Goal: Task Accomplishment & Management: Complete application form

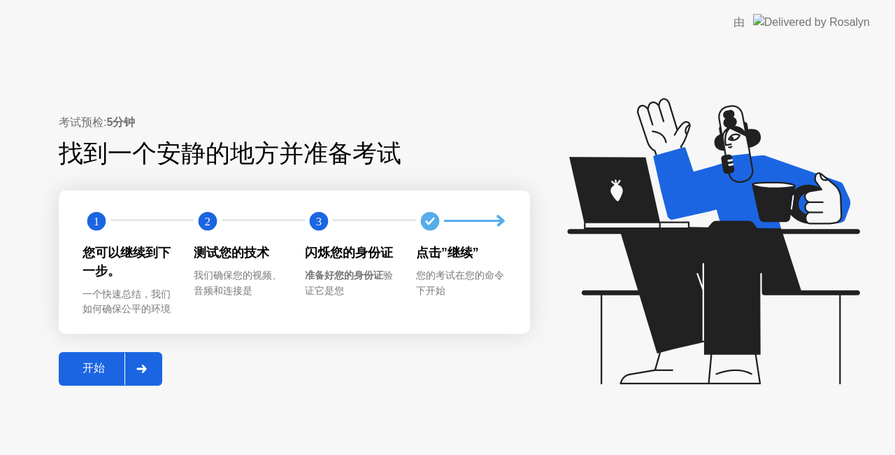
click at [87, 369] on div "开始" at bounding box center [94, 368] width 62 height 15
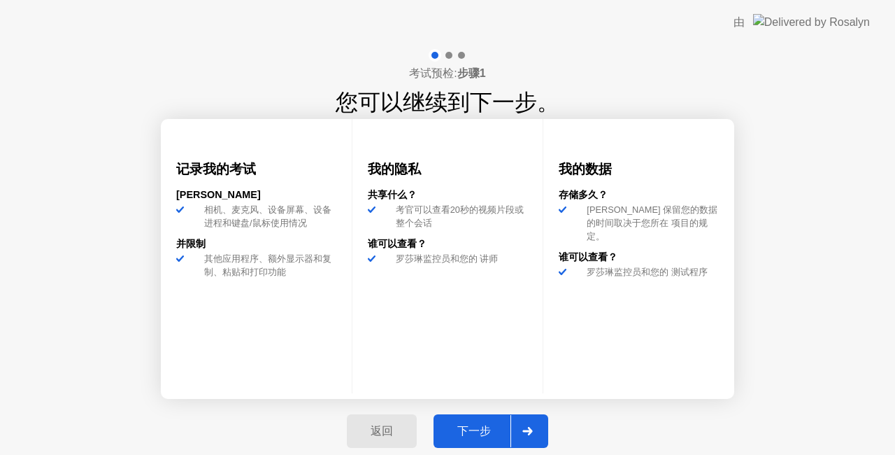
click at [484, 429] on div "下一步" at bounding box center [474, 431] width 73 height 15
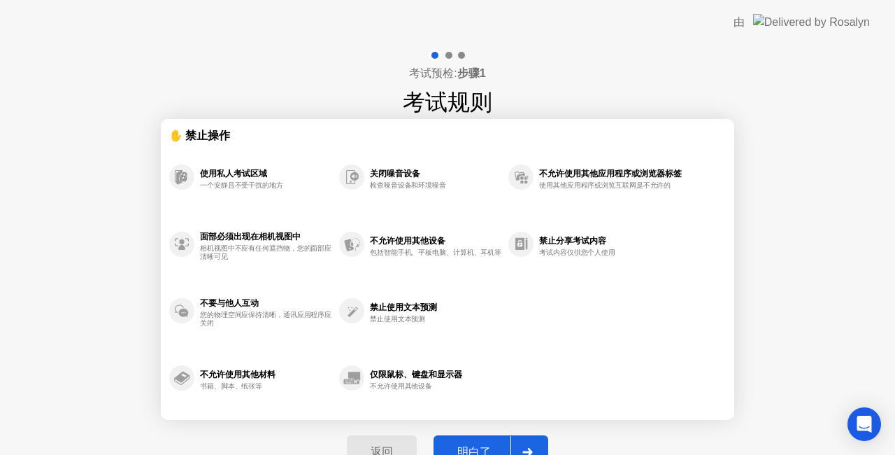
click at [478, 445] on div "明白了" at bounding box center [474, 452] width 73 height 15
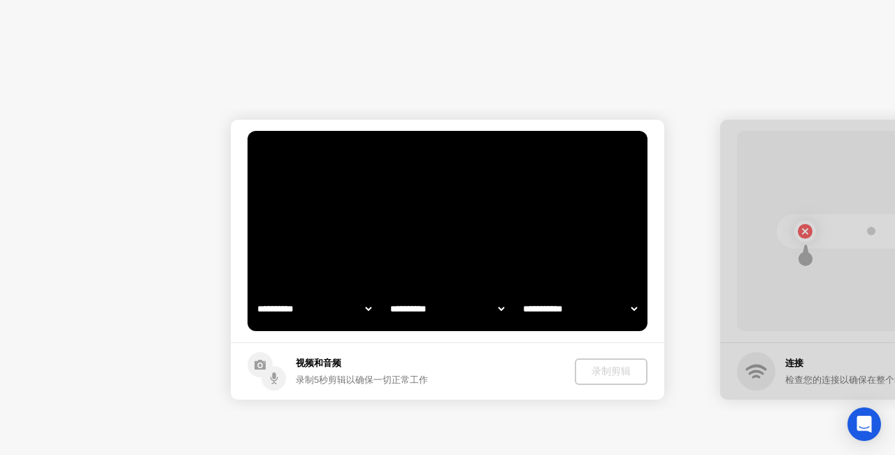
select select "**********"
select select "*******"
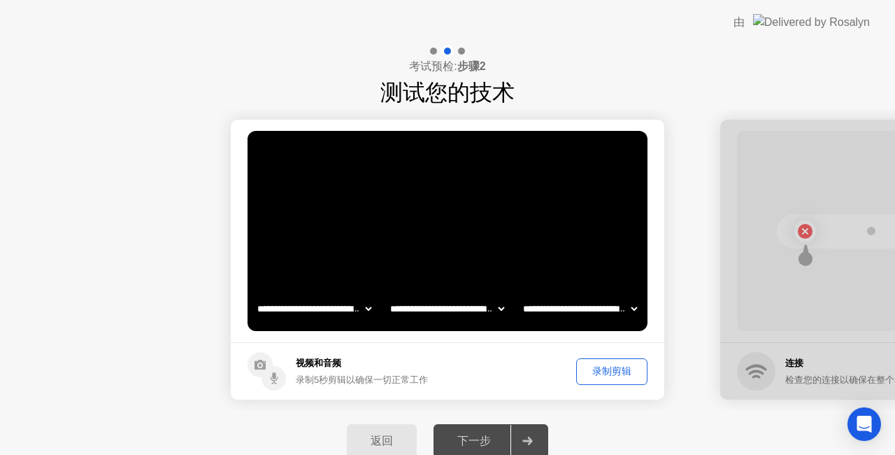
click at [471, 441] on div "下一步" at bounding box center [474, 441] width 73 height 15
click at [607, 371] on div "录制剪辑" at bounding box center [612, 370] width 62 height 13
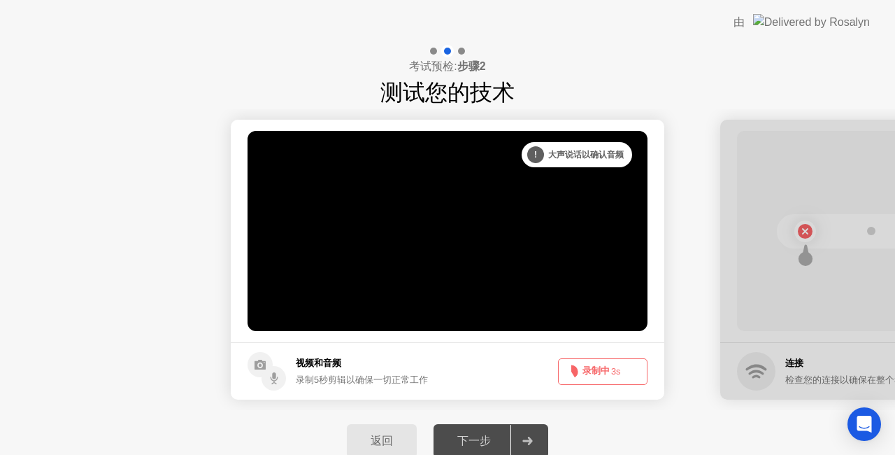
click at [605, 372] on button "录制中 3s" at bounding box center [603, 371] width 90 height 27
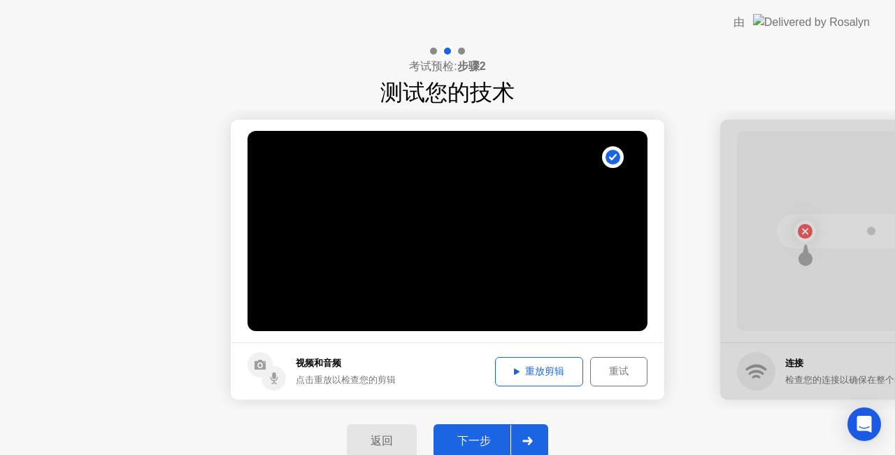
click at [540, 366] on div "重放剪辑" at bounding box center [539, 370] width 78 height 13
click at [482, 434] on div "下一步" at bounding box center [474, 441] width 73 height 15
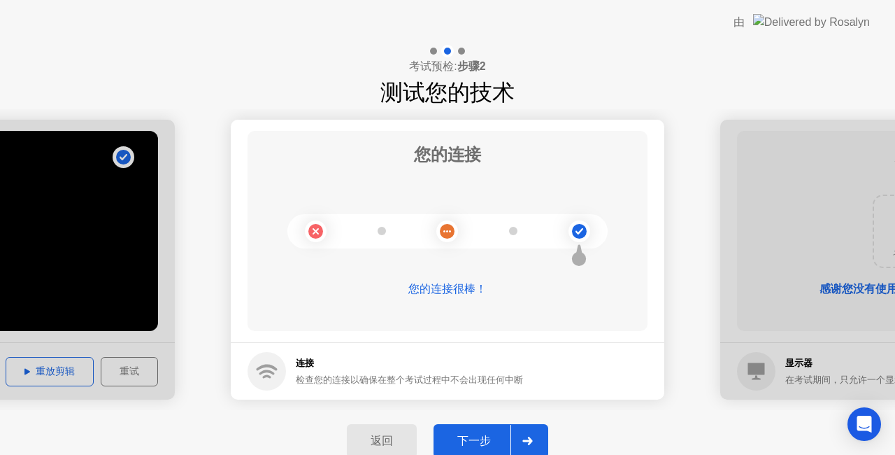
click at [482, 442] on div "下一步" at bounding box center [474, 441] width 73 height 15
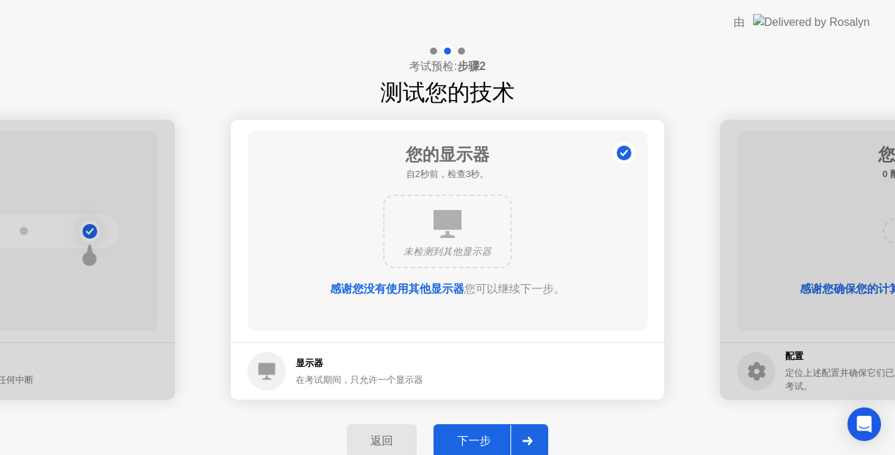
click at [480, 443] on div "下一步" at bounding box center [474, 441] width 73 height 15
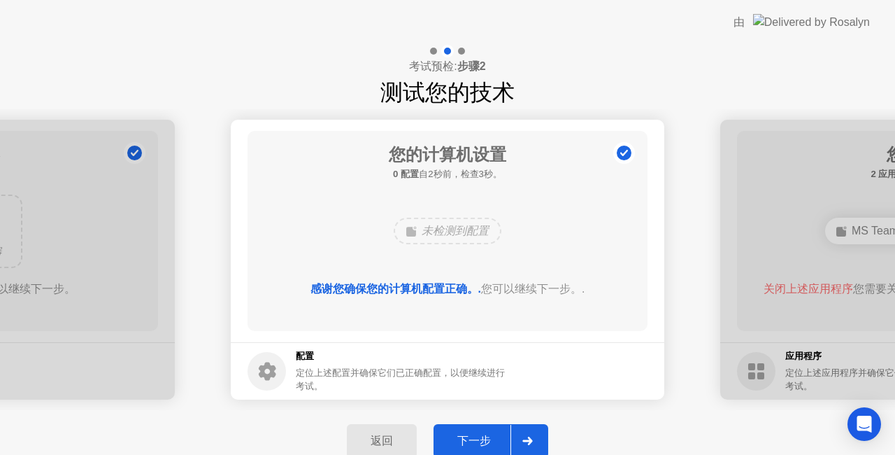
click at [479, 439] on div "下一步" at bounding box center [474, 441] width 73 height 15
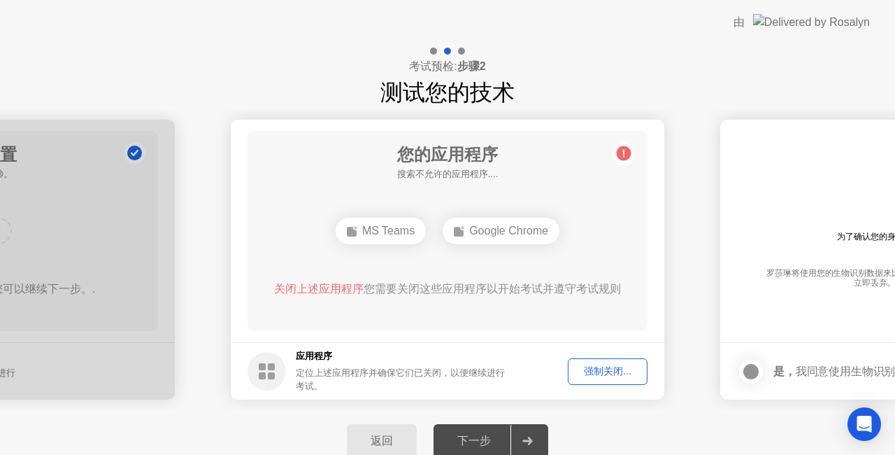
click at [610, 375] on div "强制关闭..." at bounding box center [608, 370] width 70 height 13
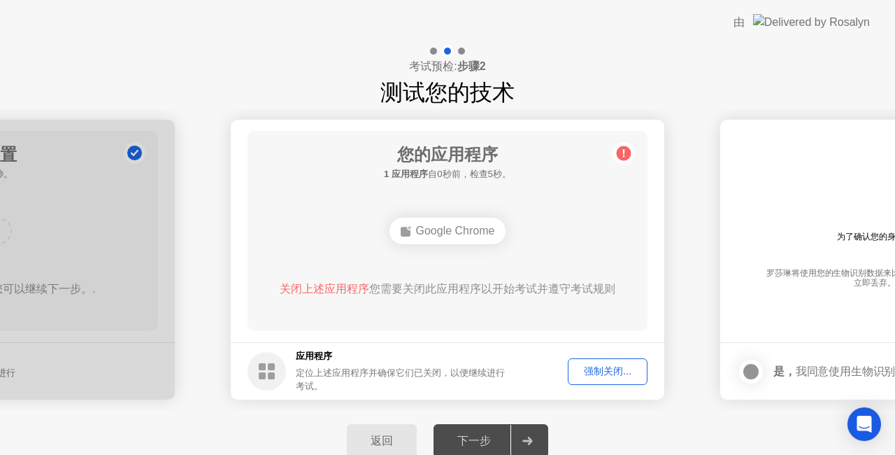
click at [610, 368] on div "强制关闭..." at bounding box center [608, 370] width 70 height 13
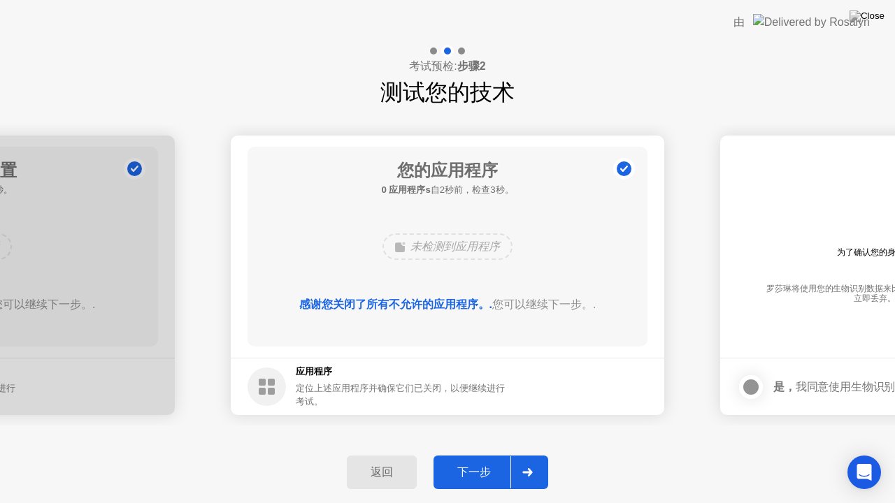
click at [475, 454] on div "下一步" at bounding box center [474, 473] width 73 height 15
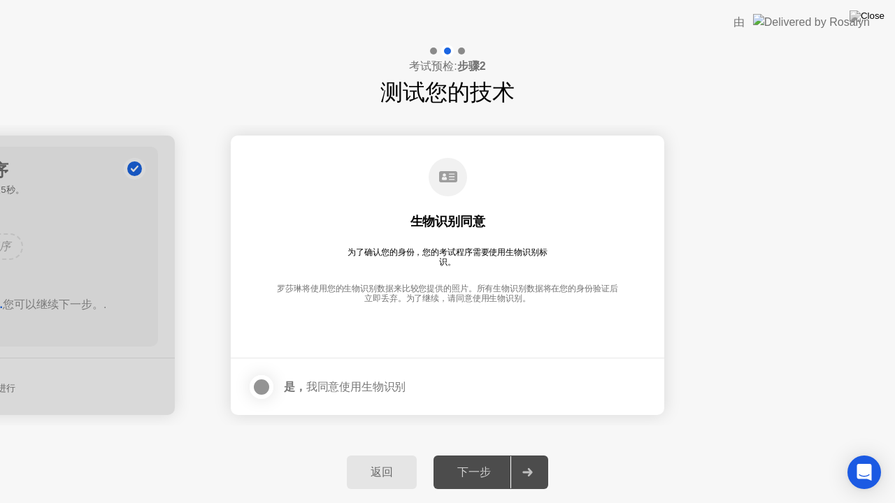
click at [264, 387] on div at bounding box center [261, 387] width 17 height 17
click at [453, 454] on div "下一步" at bounding box center [474, 473] width 73 height 15
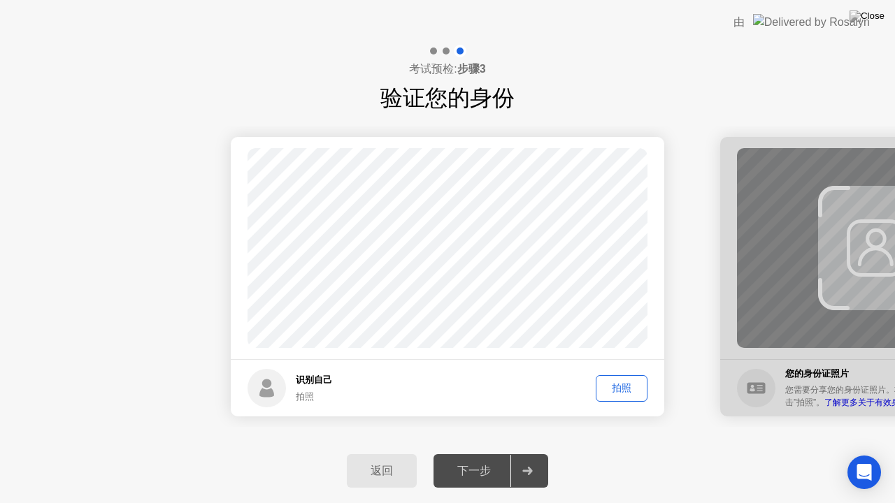
click at [630, 383] on div "拍照" at bounding box center [622, 388] width 42 height 13
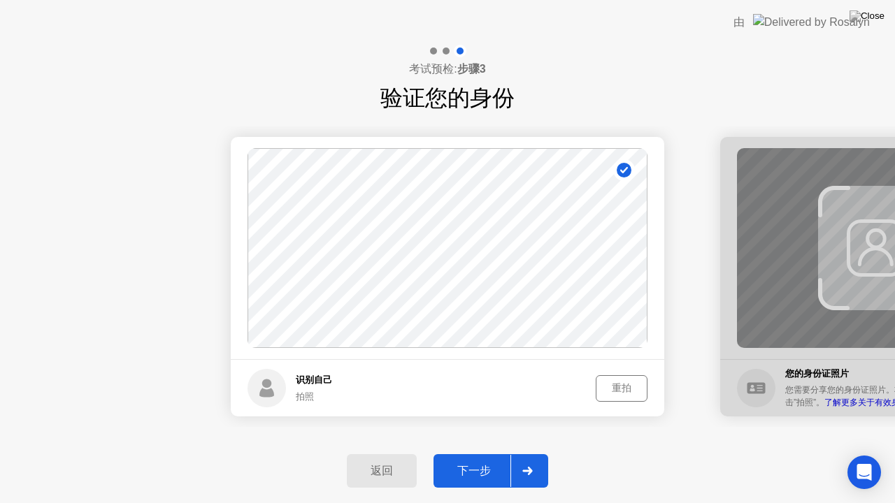
click at [468, 454] on button "下一步" at bounding box center [491, 472] width 115 height 34
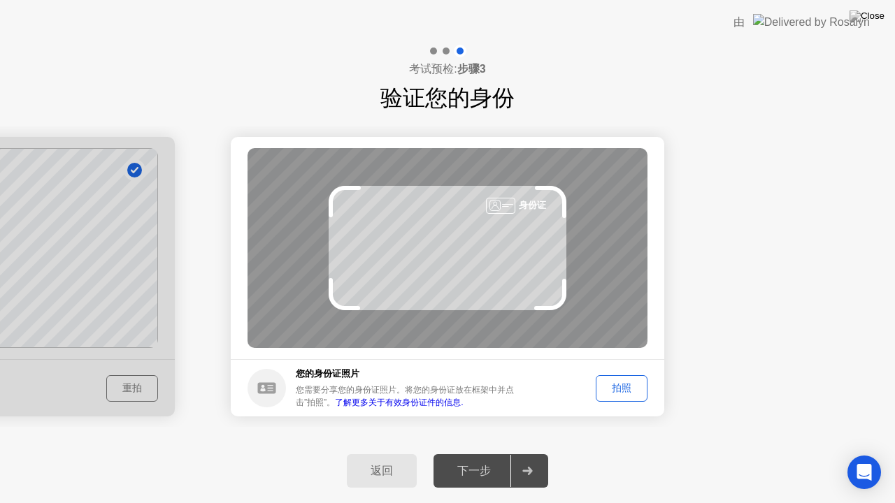
click at [469, 454] on div "下一步" at bounding box center [474, 471] width 73 height 15
click at [620, 387] on div "拍照" at bounding box center [622, 388] width 42 height 13
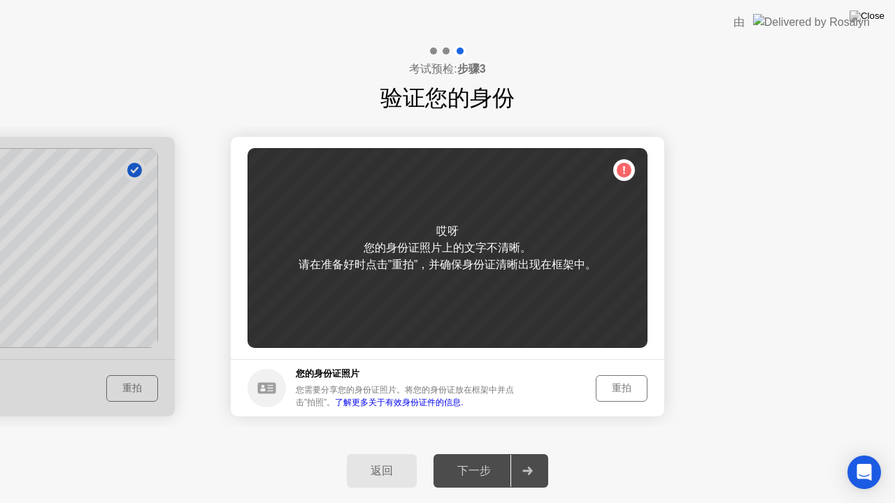
click at [617, 393] on div "重拍" at bounding box center [622, 388] width 42 height 13
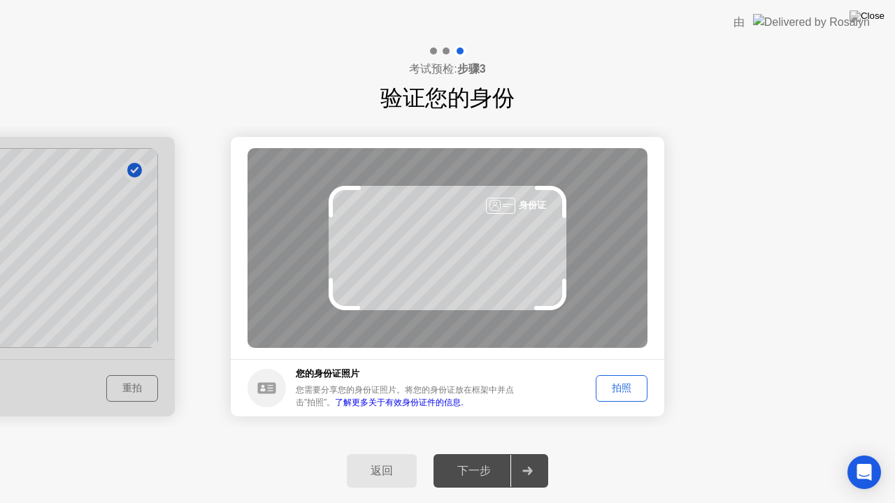
click at [613, 394] on div "拍照" at bounding box center [622, 388] width 42 height 13
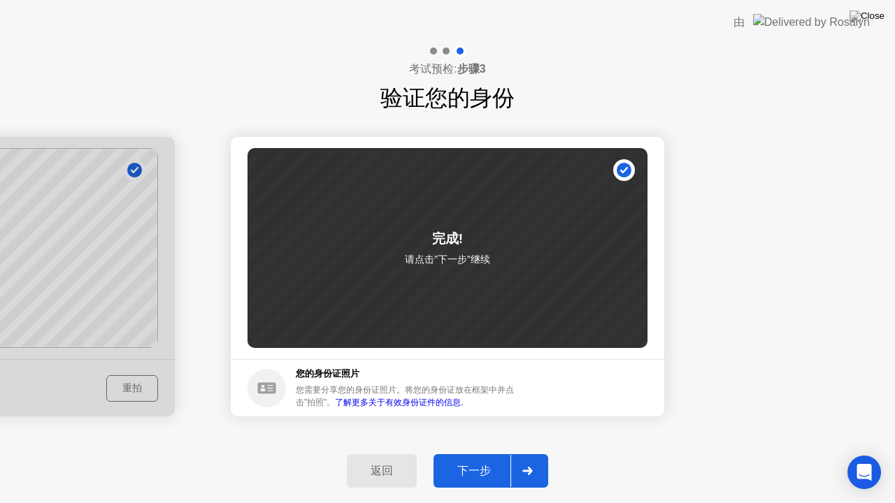
click at [463, 454] on div "下一步" at bounding box center [474, 471] width 73 height 15
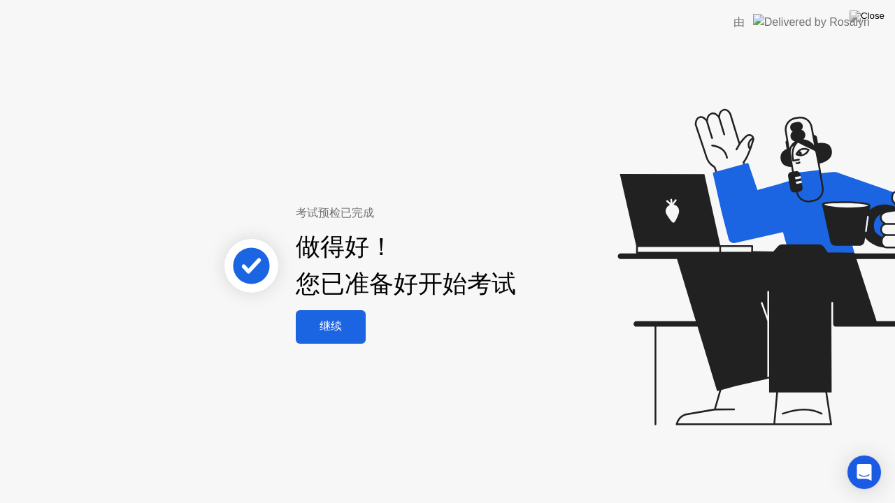
click at [334, 331] on div "继续" at bounding box center [331, 327] width 62 height 15
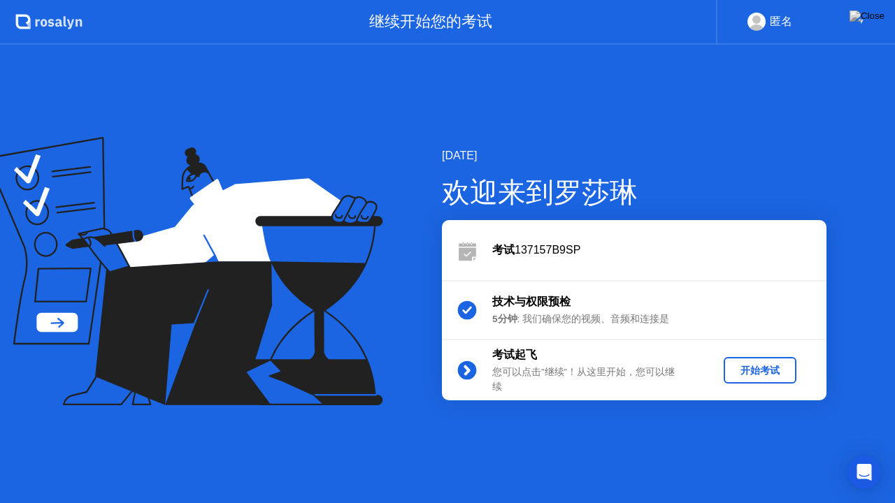
click at [769, 364] on div "开始考试" at bounding box center [760, 370] width 62 height 13
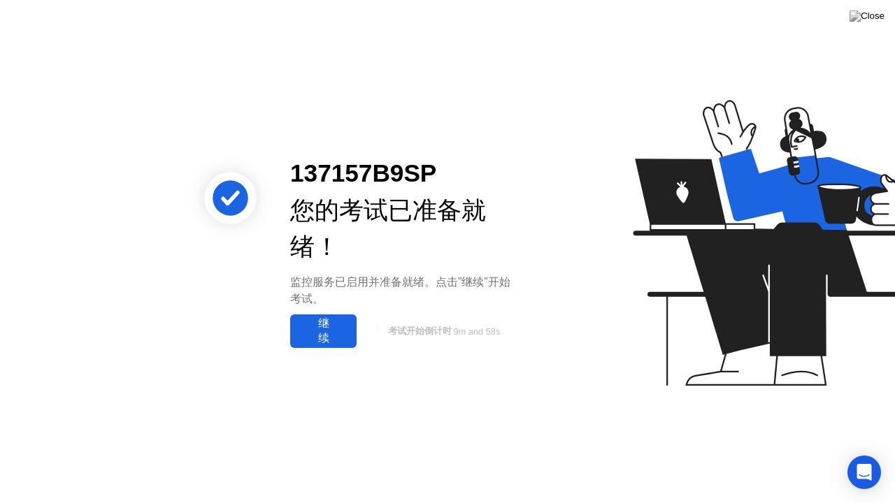
click at [322, 329] on div "继续" at bounding box center [323, 331] width 58 height 29
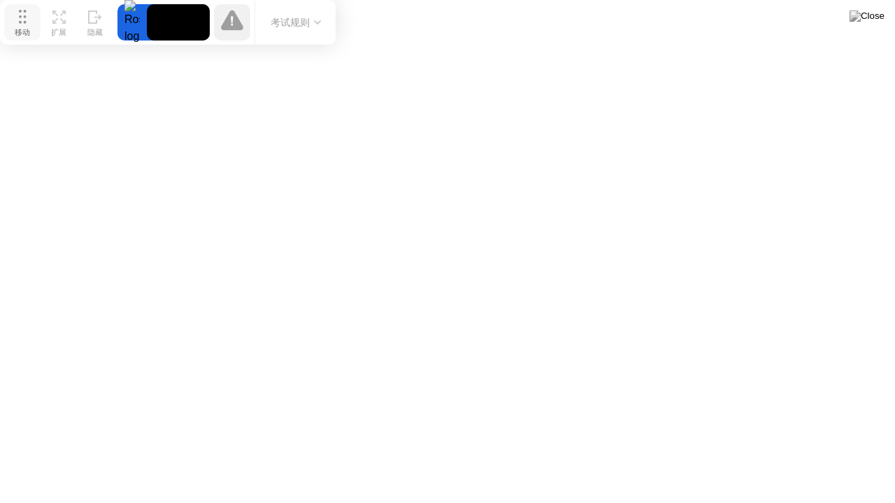
drag, startPoint x: 302, startPoint y: 485, endPoint x: 15, endPoint y: 19, distance: 547.3
click at [15, 20] on button "移动" at bounding box center [22, 22] width 36 height 36
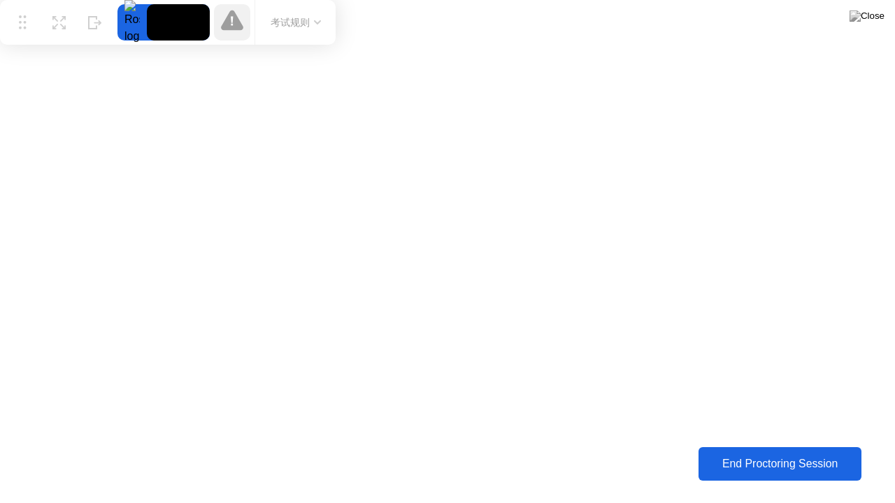
click at [724, 454] on div "End Proctoring Session" at bounding box center [779, 464] width 155 height 13
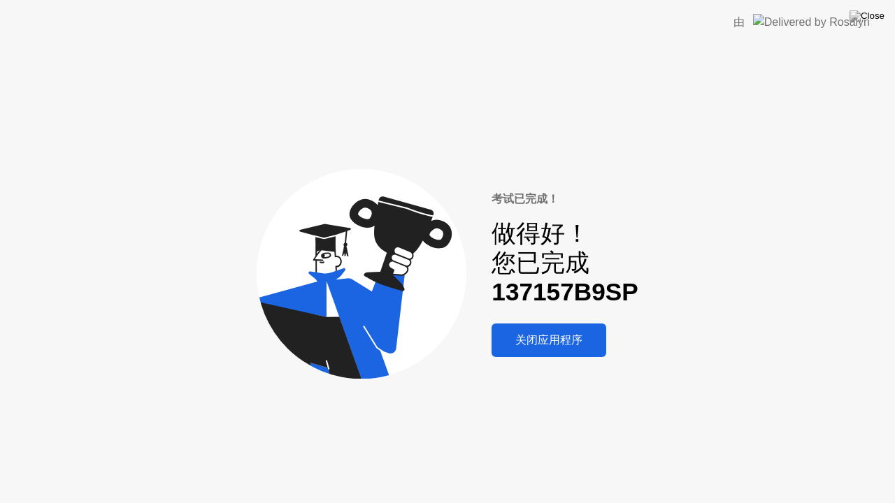
click at [583, 340] on div "关闭应用程序" at bounding box center [549, 341] width 106 height 15
